Goal: Information Seeking & Learning: Learn about a topic

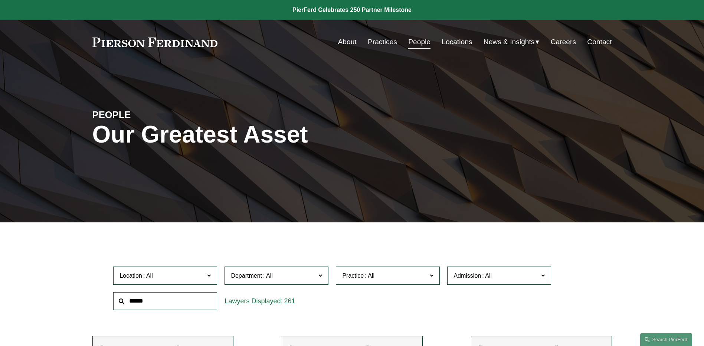
scroll to position [5674, 0]
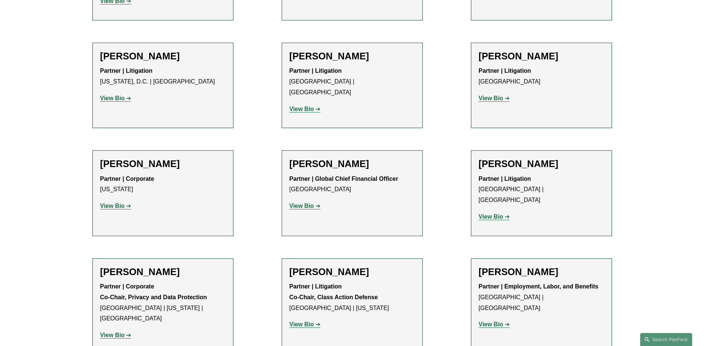
drag, startPoint x: 675, startPoint y: 191, endPoint x: 611, endPoint y: 156, distance: 72.0
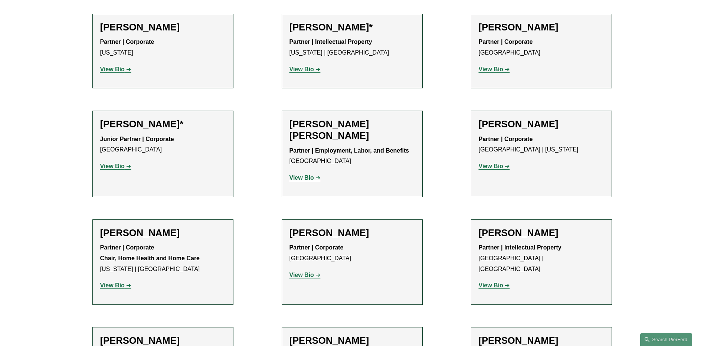
scroll to position [445, 0]
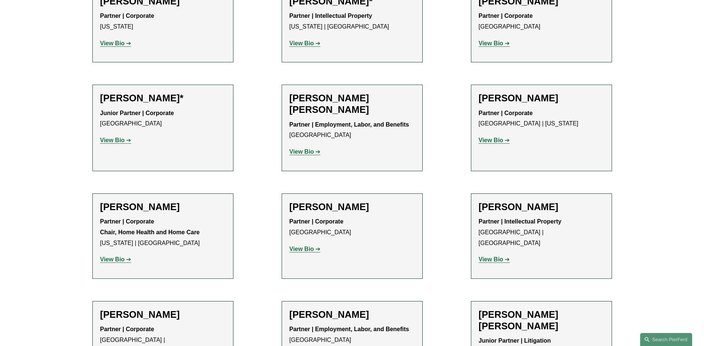
click at [113, 260] on strong "View Bio" at bounding box center [112, 259] width 24 height 6
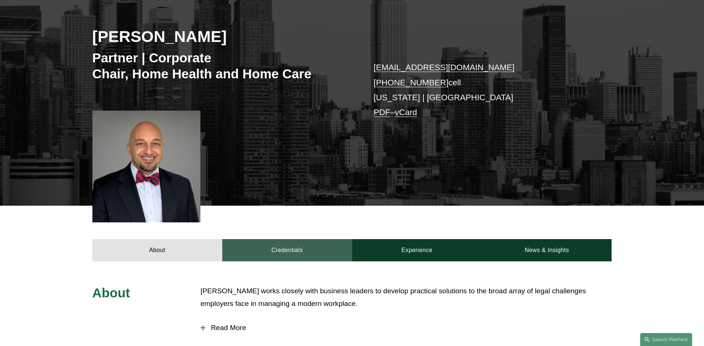
scroll to position [74, 0]
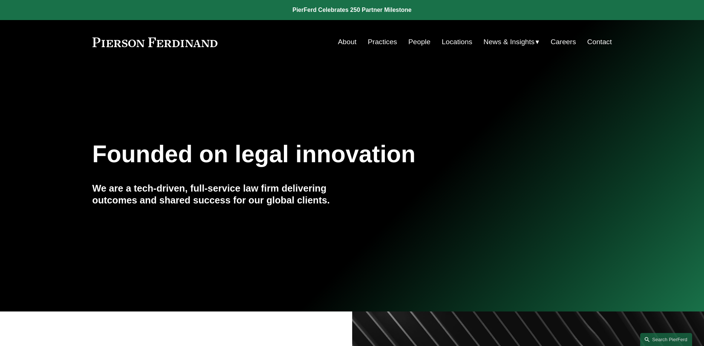
click at [0, 0] on span "News" at bounding box center [0, 0] width 0 height 0
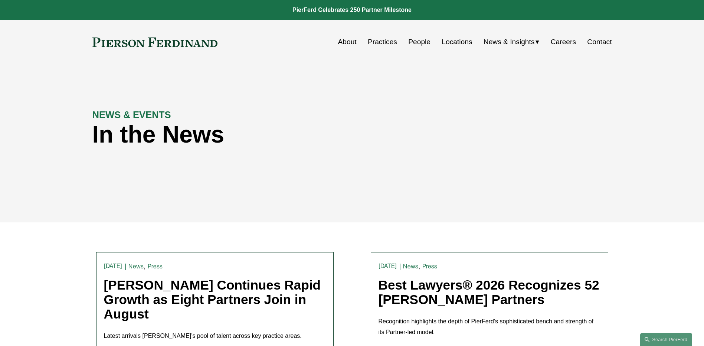
click at [417, 42] on link "People" at bounding box center [419, 42] width 22 height 14
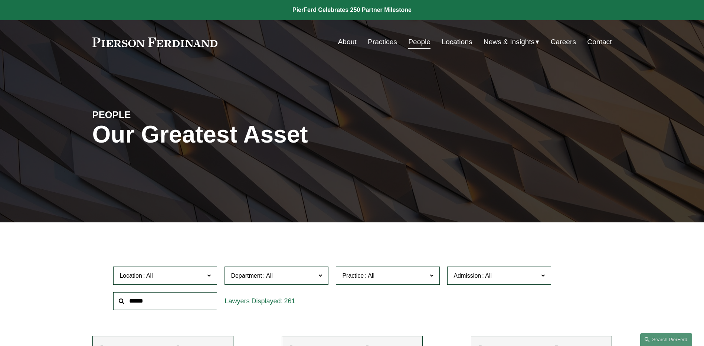
click at [389, 45] on link "Practices" at bounding box center [382, 42] width 29 height 14
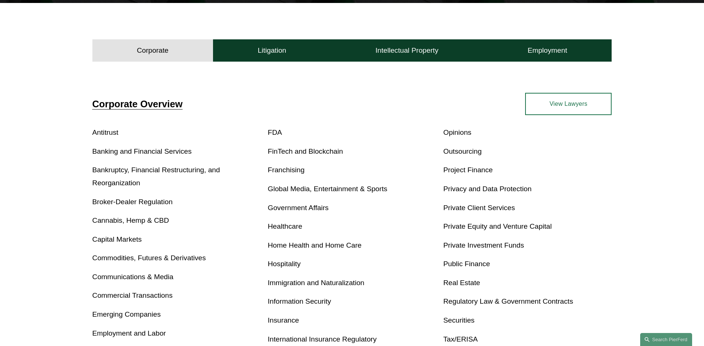
scroll to position [223, 0]
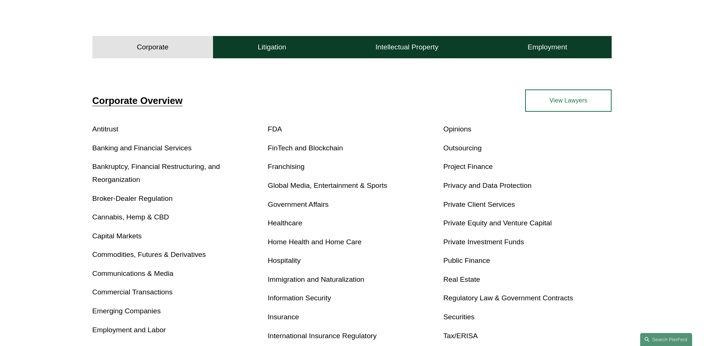
click at [345, 277] on link "Immigration and Naturalization" at bounding box center [316, 279] width 96 height 8
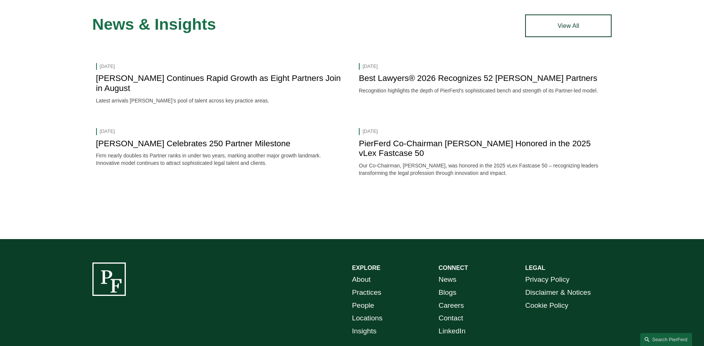
scroll to position [853, 0]
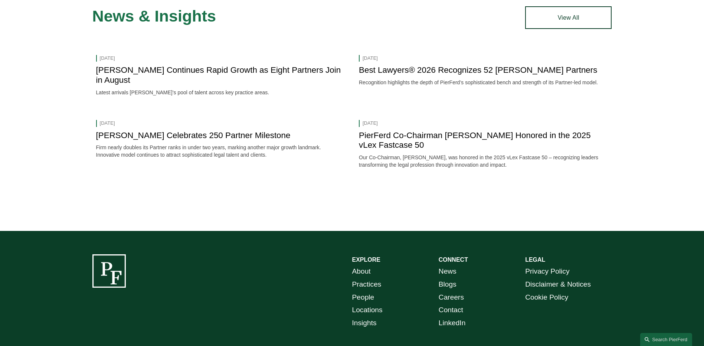
click at [335, 245] on div "EXPLORE CONNECT About Practices People Locations Insights News Blogs Careers Co…" at bounding box center [352, 315] width 704 height 169
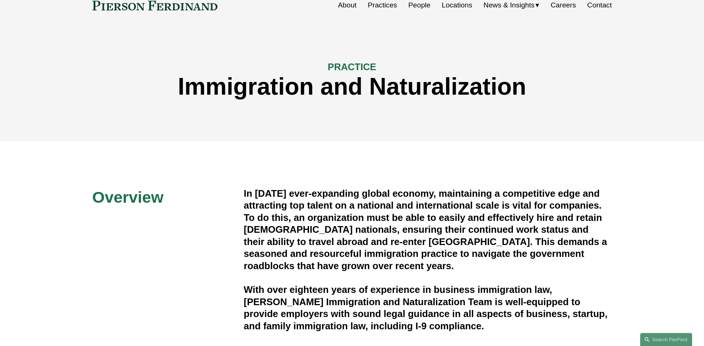
scroll to position [0, 0]
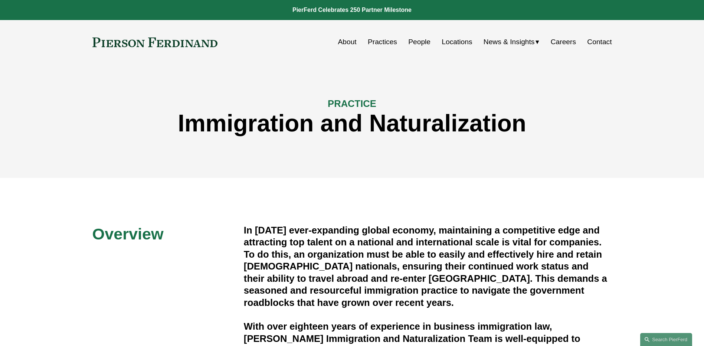
click at [417, 42] on link "People" at bounding box center [419, 42] width 22 height 14
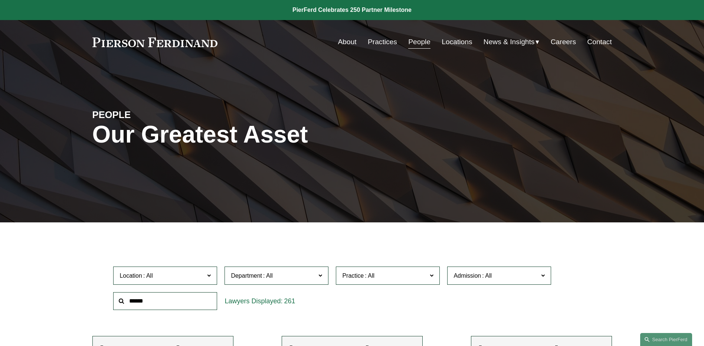
click at [580, 201] on div "PEOPLE Our Greatest Asset" at bounding box center [352, 143] width 704 height 158
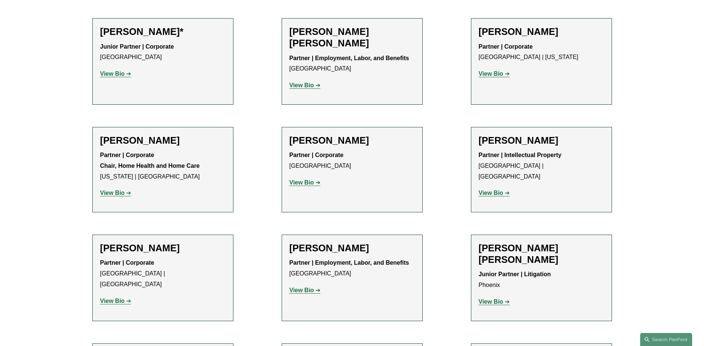
scroll to position [445, 0]
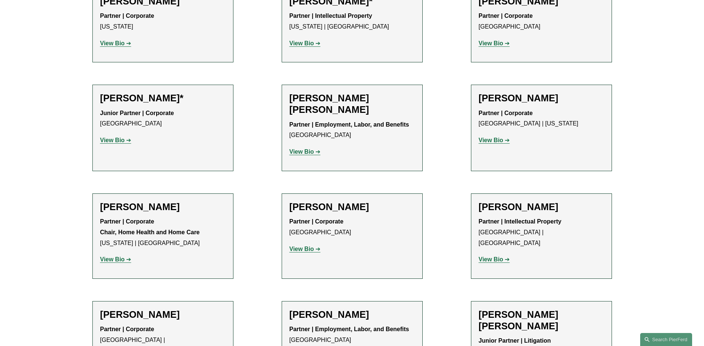
click at [302, 150] on strong "View Bio" at bounding box center [301, 151] width 24 height 6
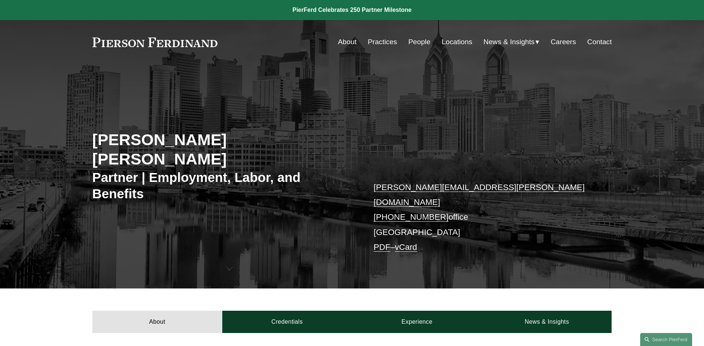
click at [0, 0] on span "News" at bounding box center [0, 0] width 0 height 0
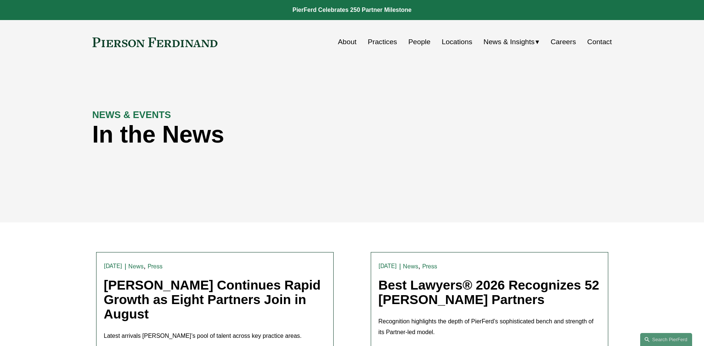
click at [412, 46] on link "People" at bounding box center [419, 42] width 22 height 14
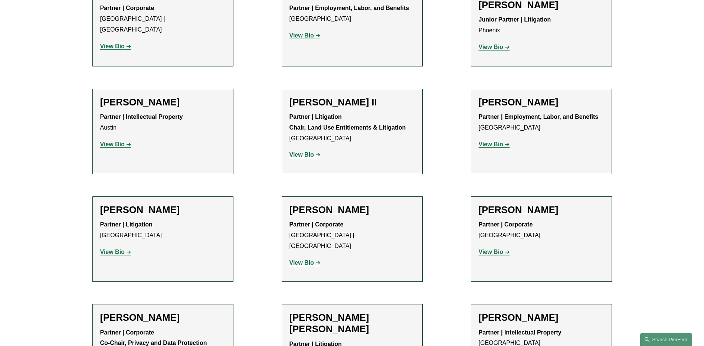
scroll to position [779, 0]
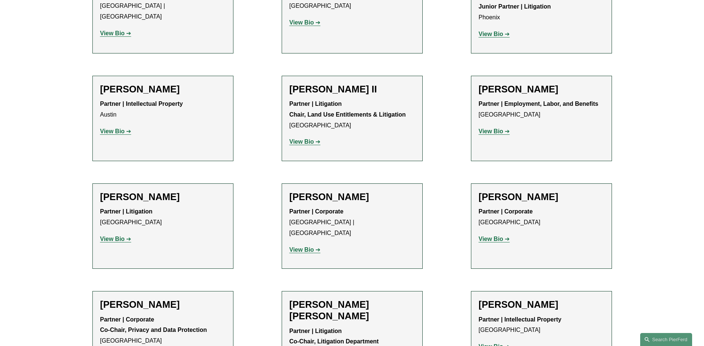
click at [304, 246] on strong "View Bio" at bounding box center [301, 249] width 24 height 6
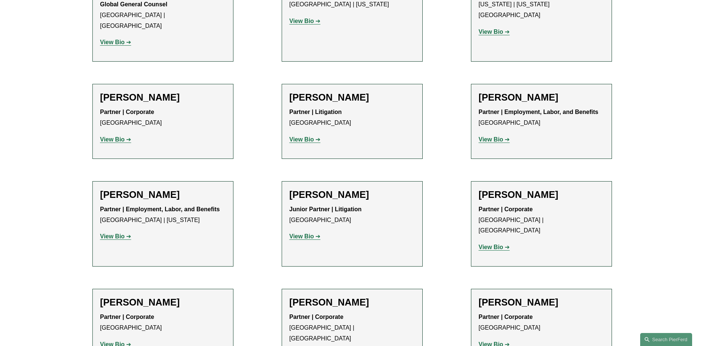
scroll to position [3931, 0]
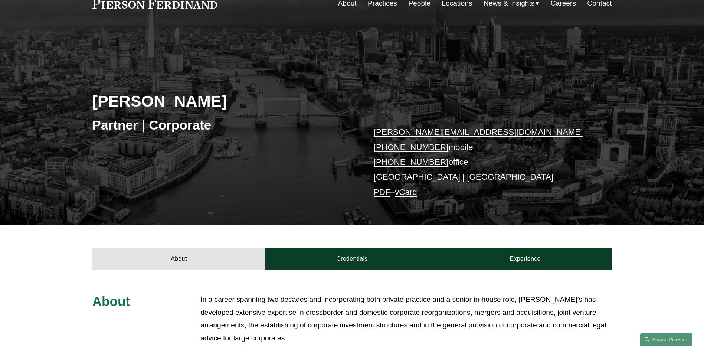
scroll to position [74, 0]
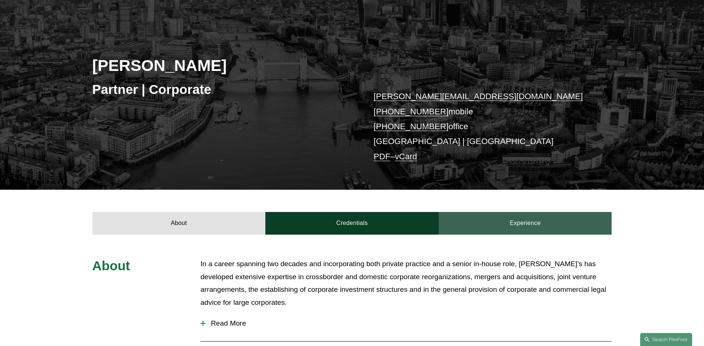
click at [561, 223] on link "Experience" at bounding box center [524, 223] width 173 height 22
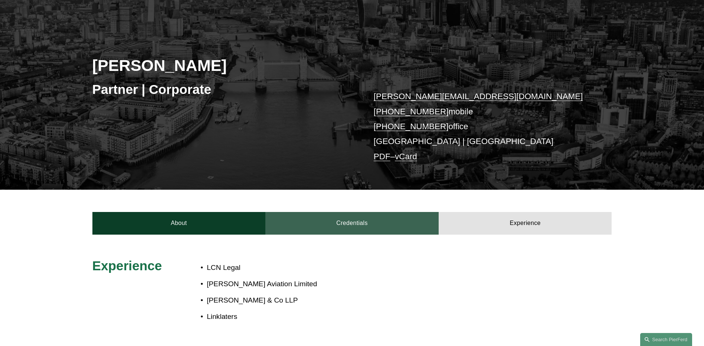
click at [405, 229] on link "Credentials" at bounding box center [351, 223] width 173 height 22
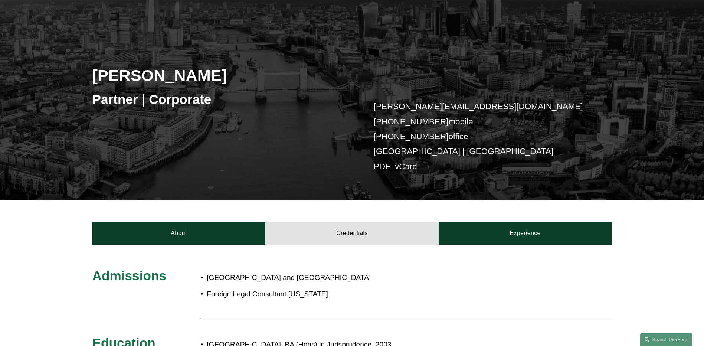
scroll to position [37, 0]
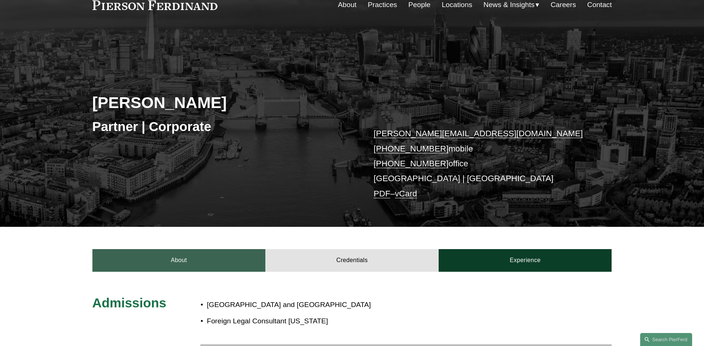
click at [194, 256] on link "About" at bounding box center [178, 260] width 173 height 22
